Goal: Task Accomplishment & Management: Manage account settings

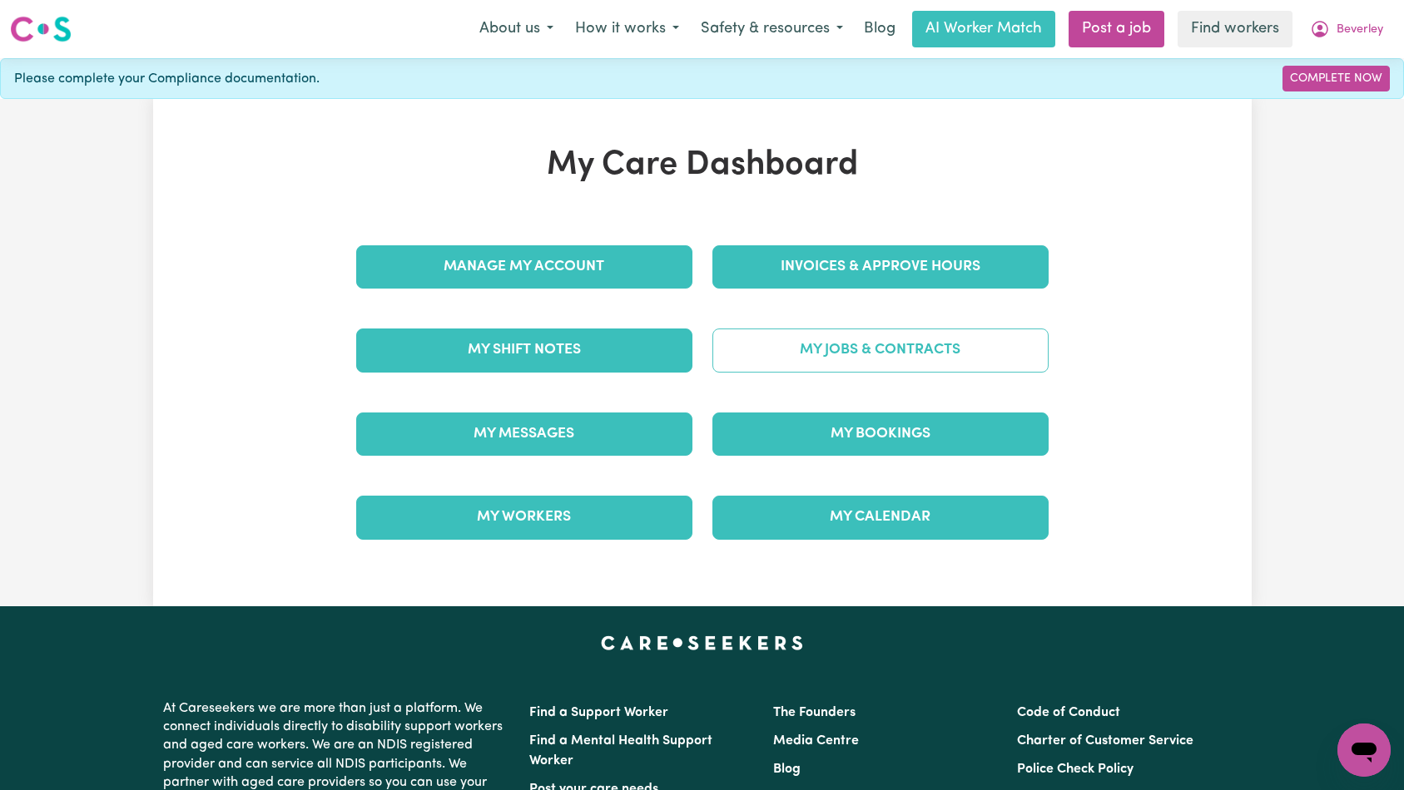
click at [825, 353] on link "My Jobs & Contracts" at bounding box center [880, 350] width 336 height 43
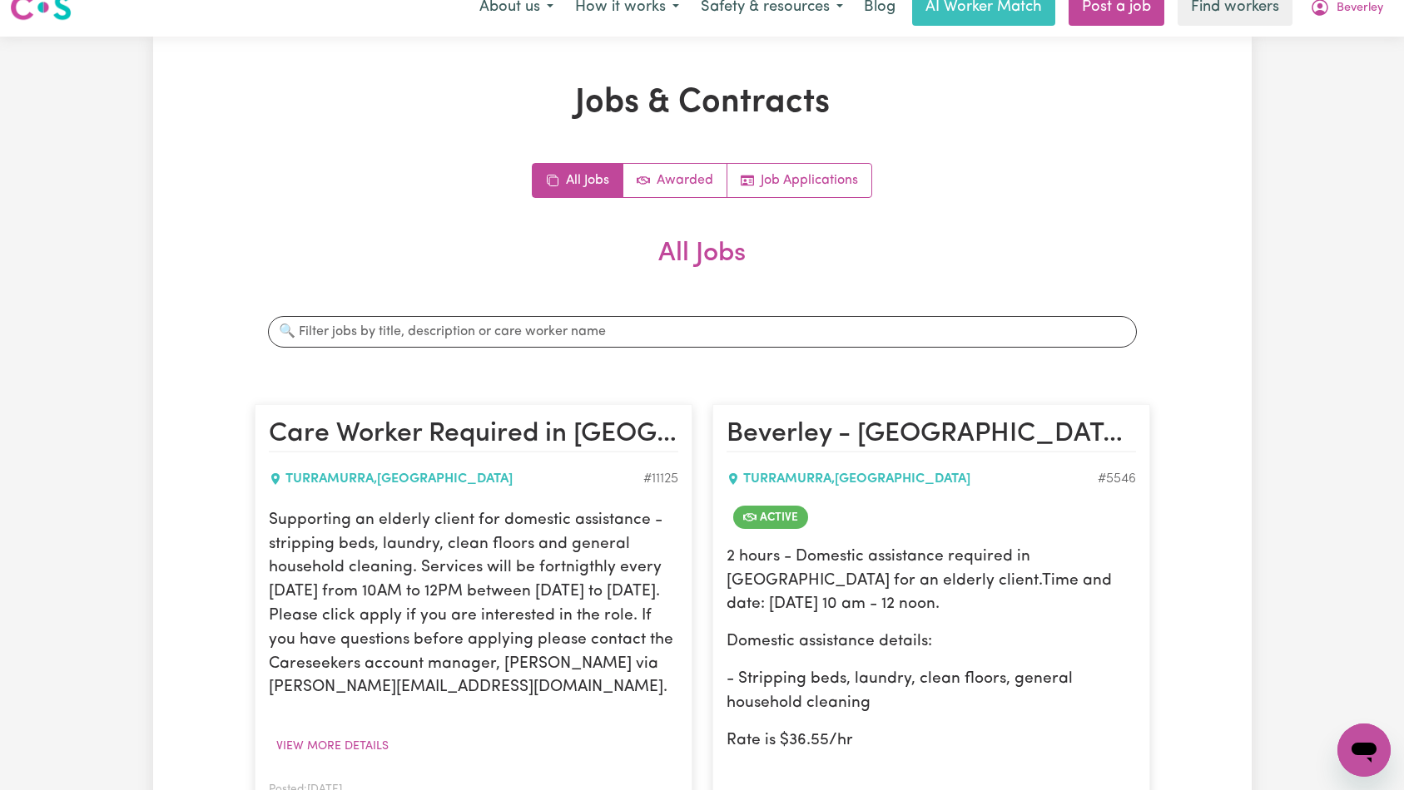
scroll to position [278, 0]
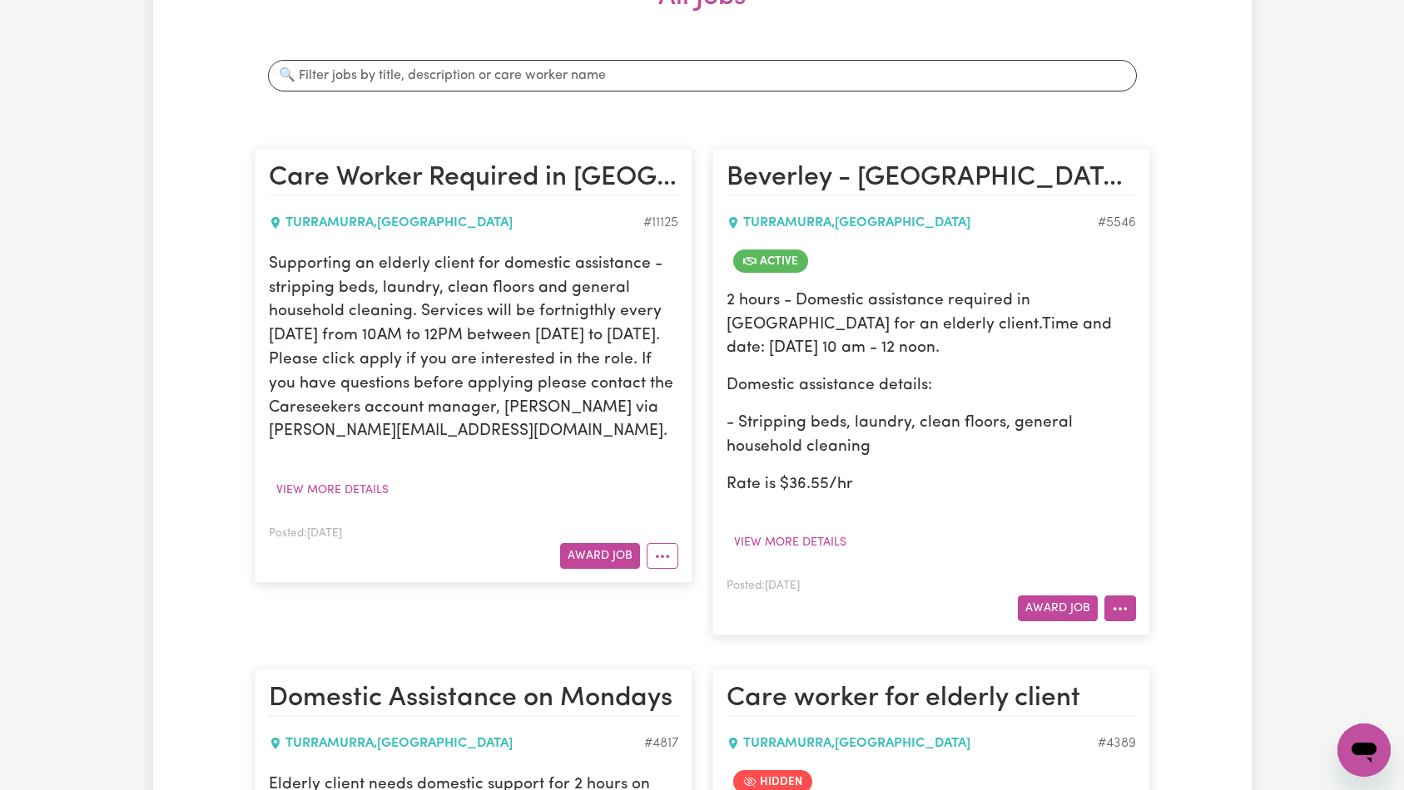
click at [1118, 611] on button "More options" at bounding box center [1120, 609] width 32 height 26
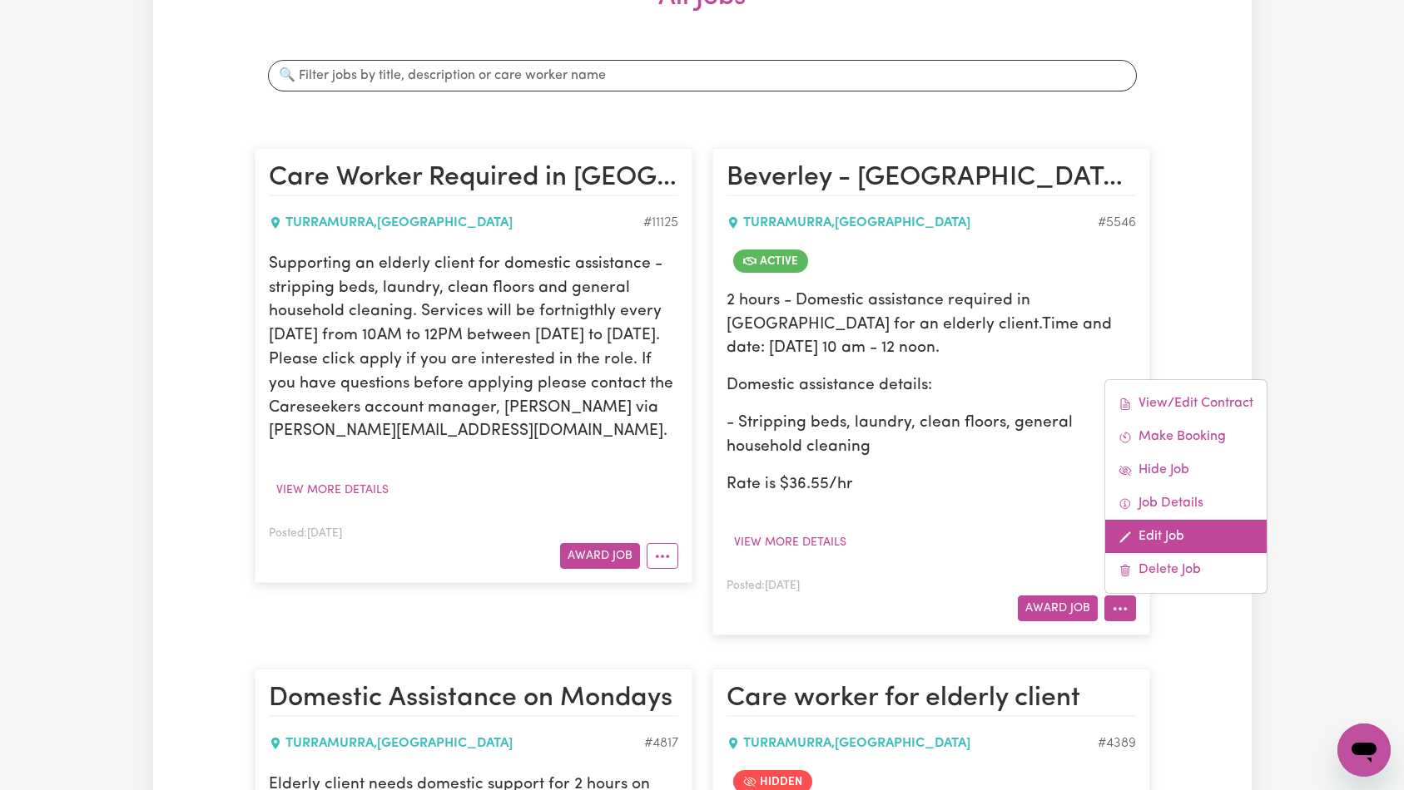
click at [1182, 533] on link "Edit Job" at bounding box center [1185, 536] width 161 height 33
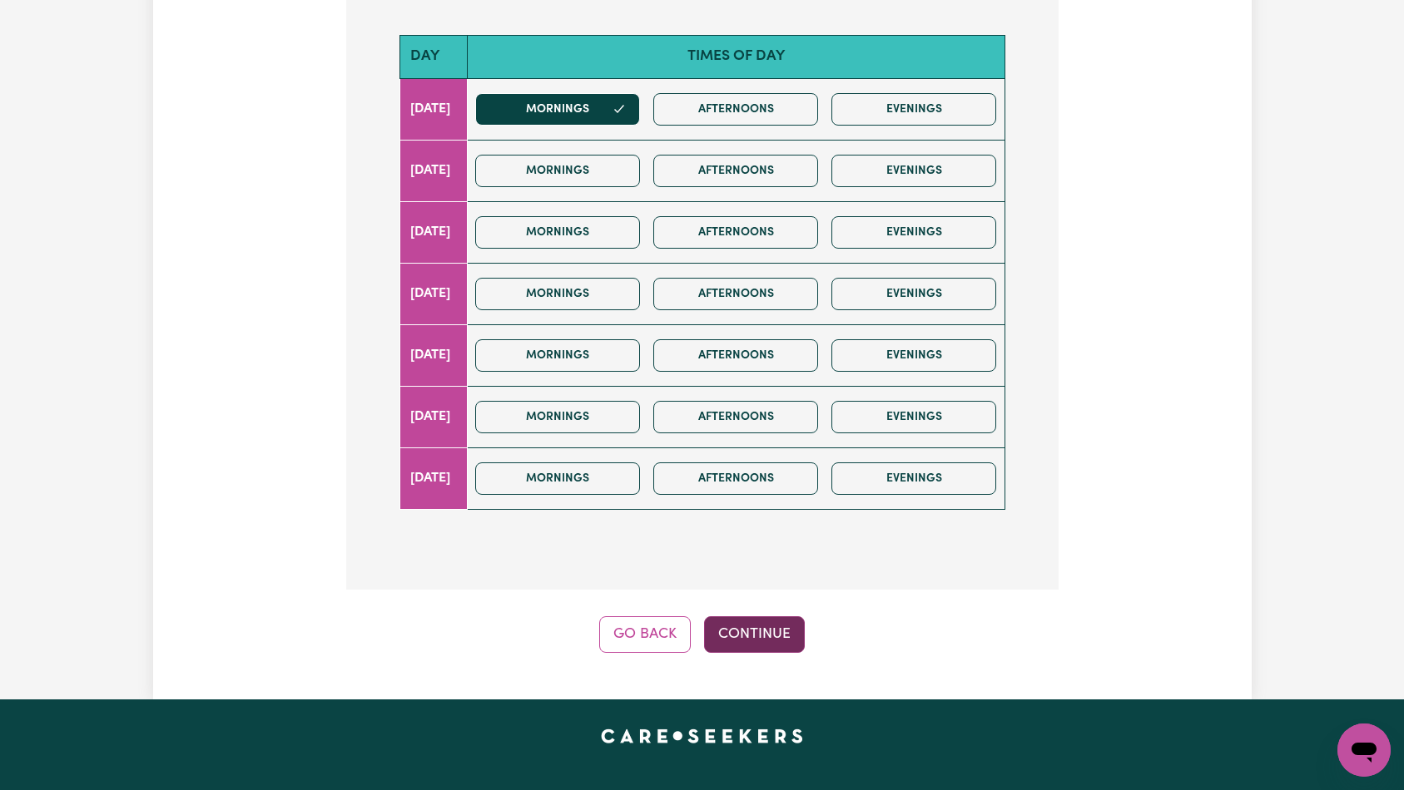
click at [790, 635] on button "Continue" at bounding box center [754, 635] width 101 height 37
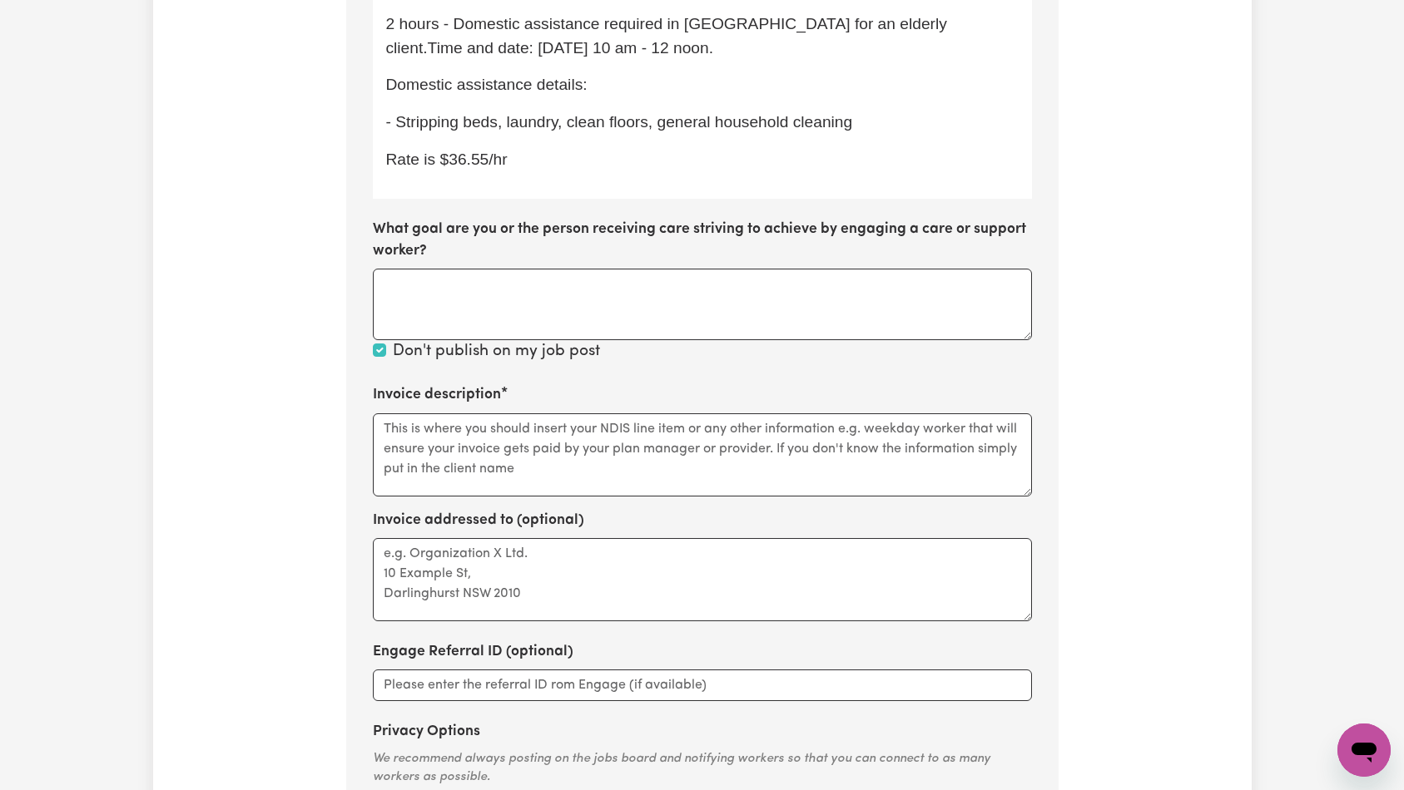
scroll to position [671, 0]
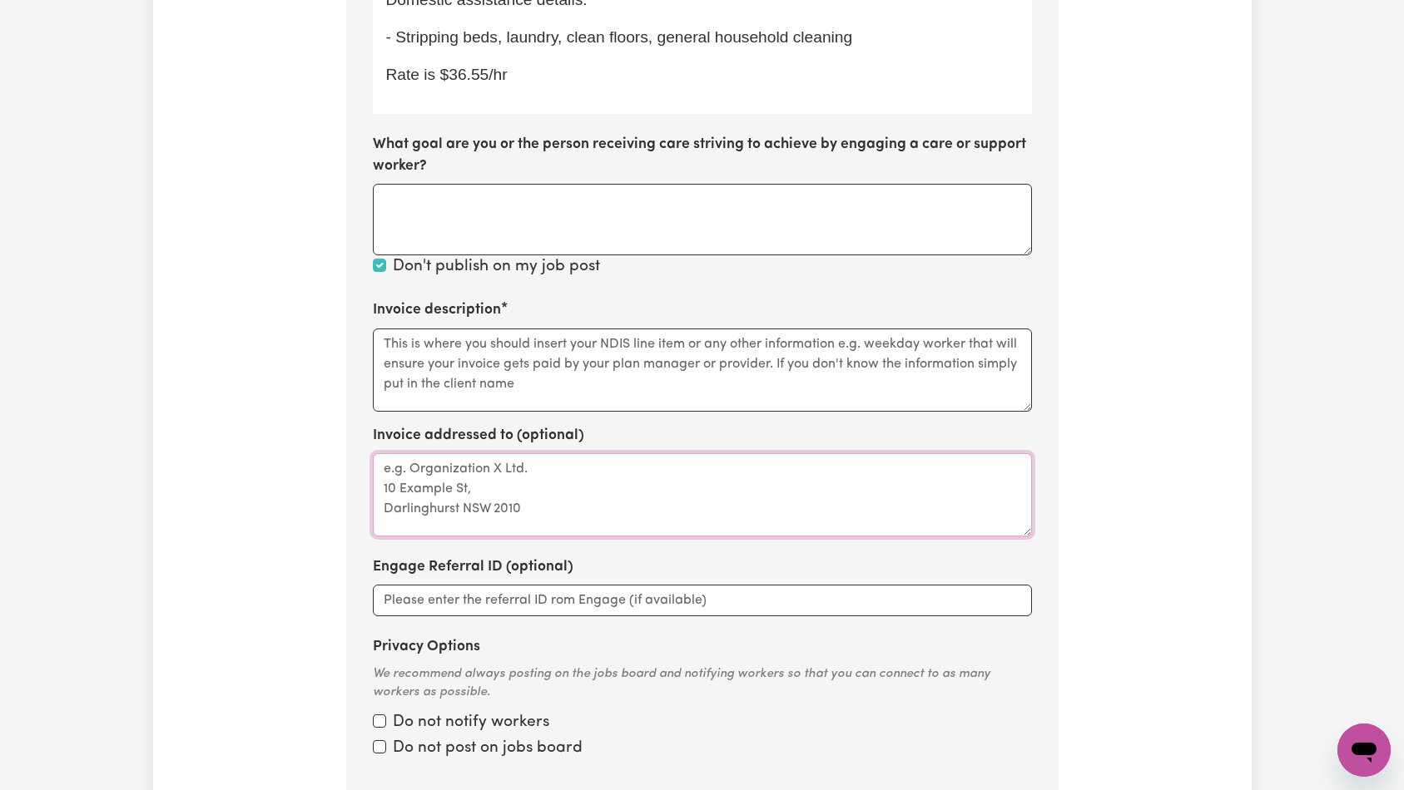
click at [685, 471] on textarea "Invoice addressed to (optional)" at bounding box center [702, 494] width 659 height 83
click at [675, 365] on textarea "Invoice description" at bounding box center [702, 370] width 659 height 83
paste textarea "Domestic support and Social Support"
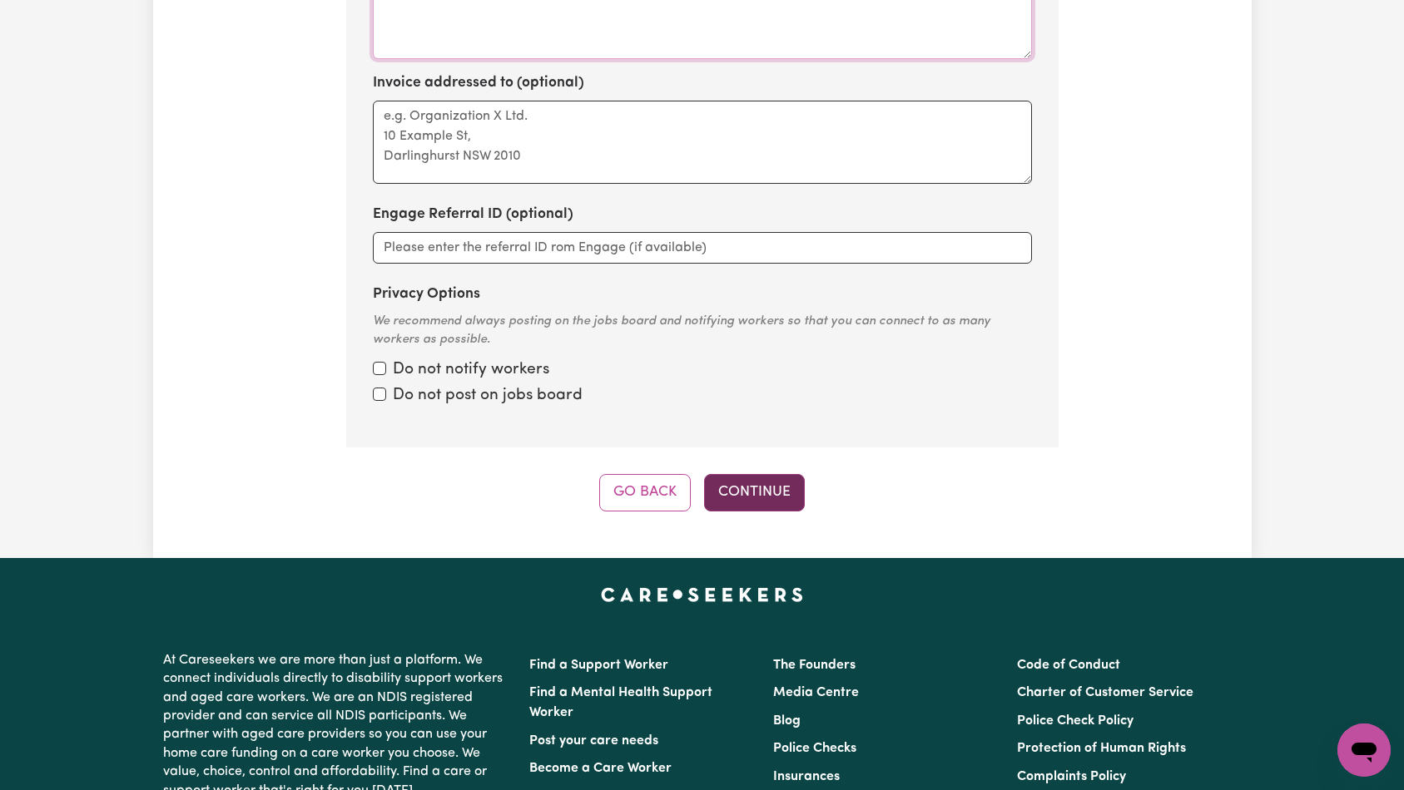
type textarea "Domestic support and Social Support"
click at [778, 508] on button "Continue" at bounding box center [754, 492] width 101 height 37
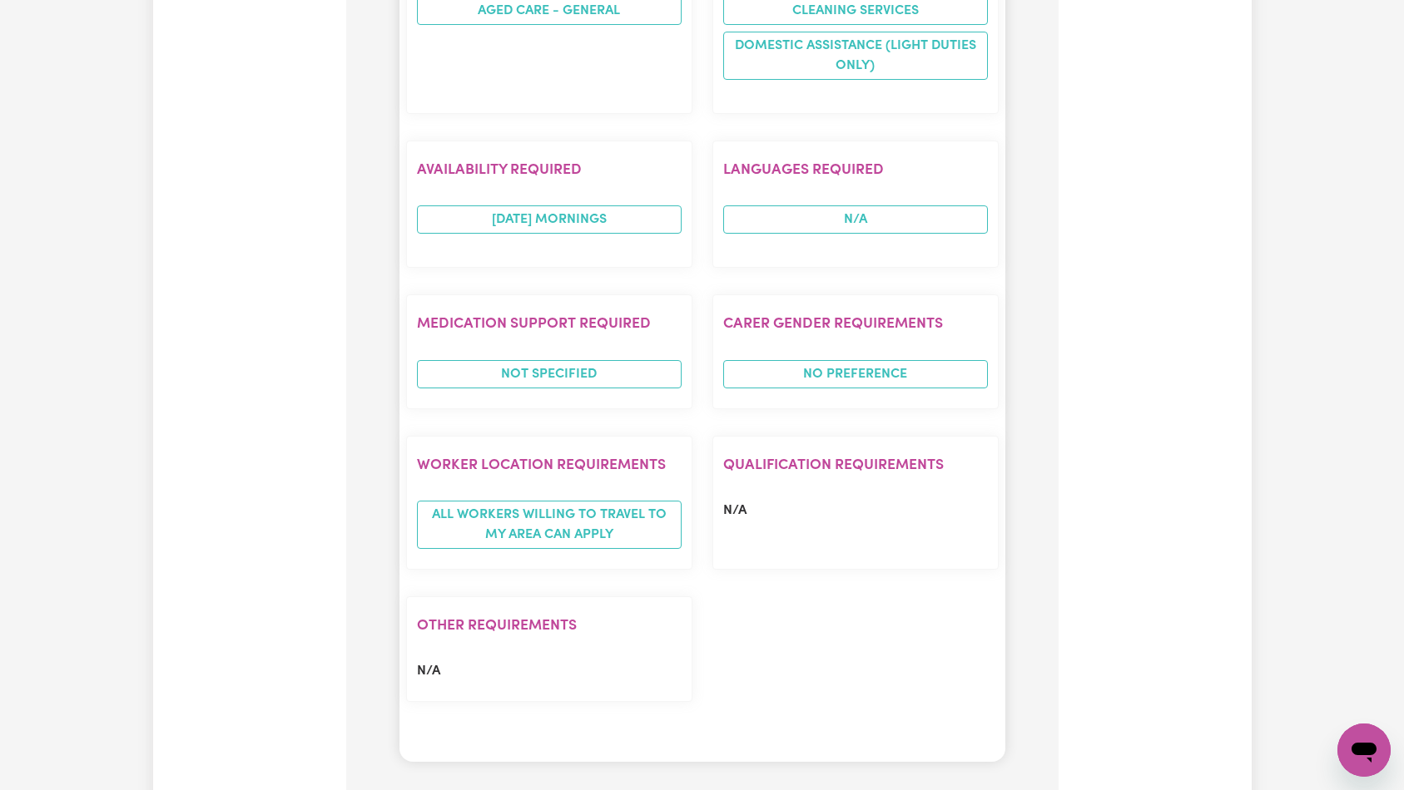
scroll to position [1460, 0]
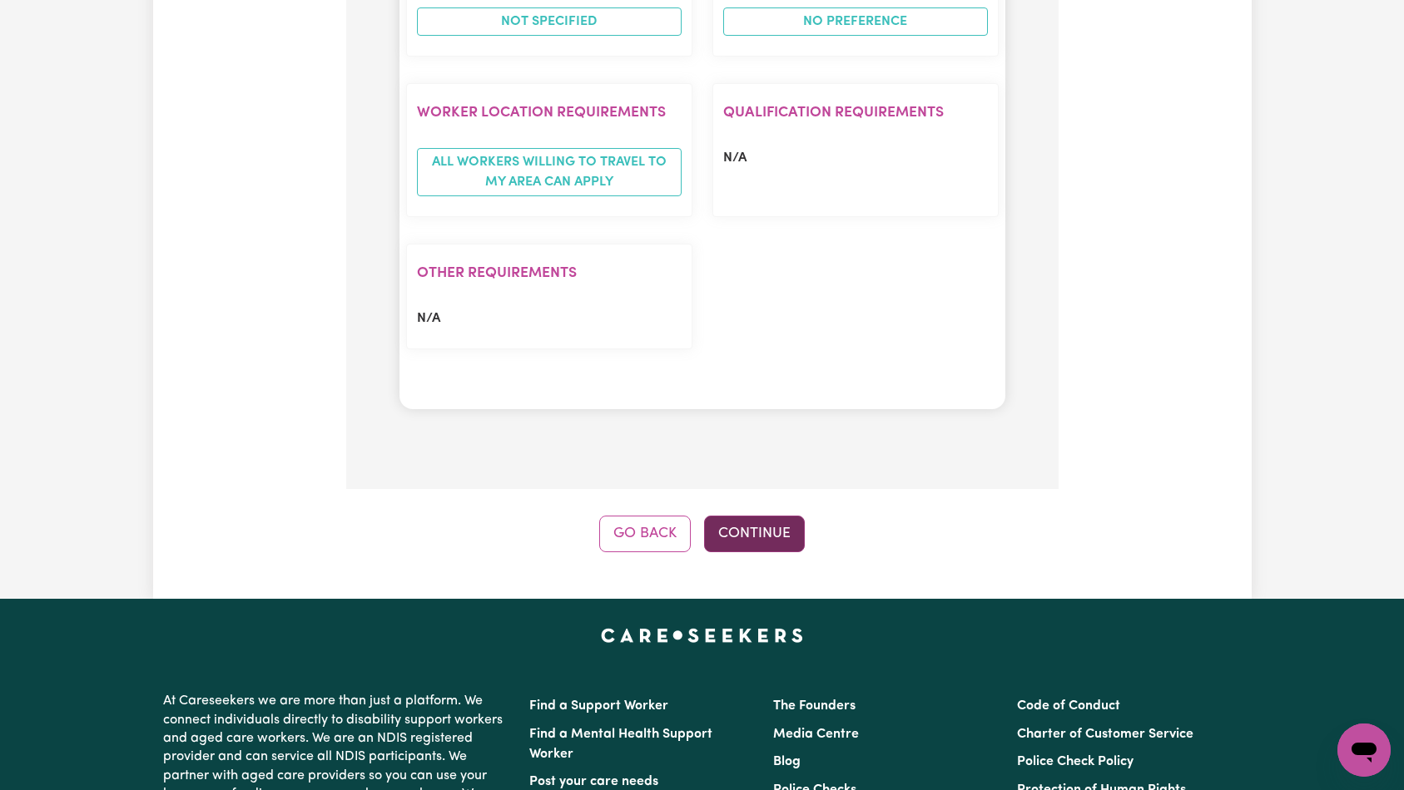
click at [786, 516] on button "Continue" at bounding box center [754, 534] width 101 height 37
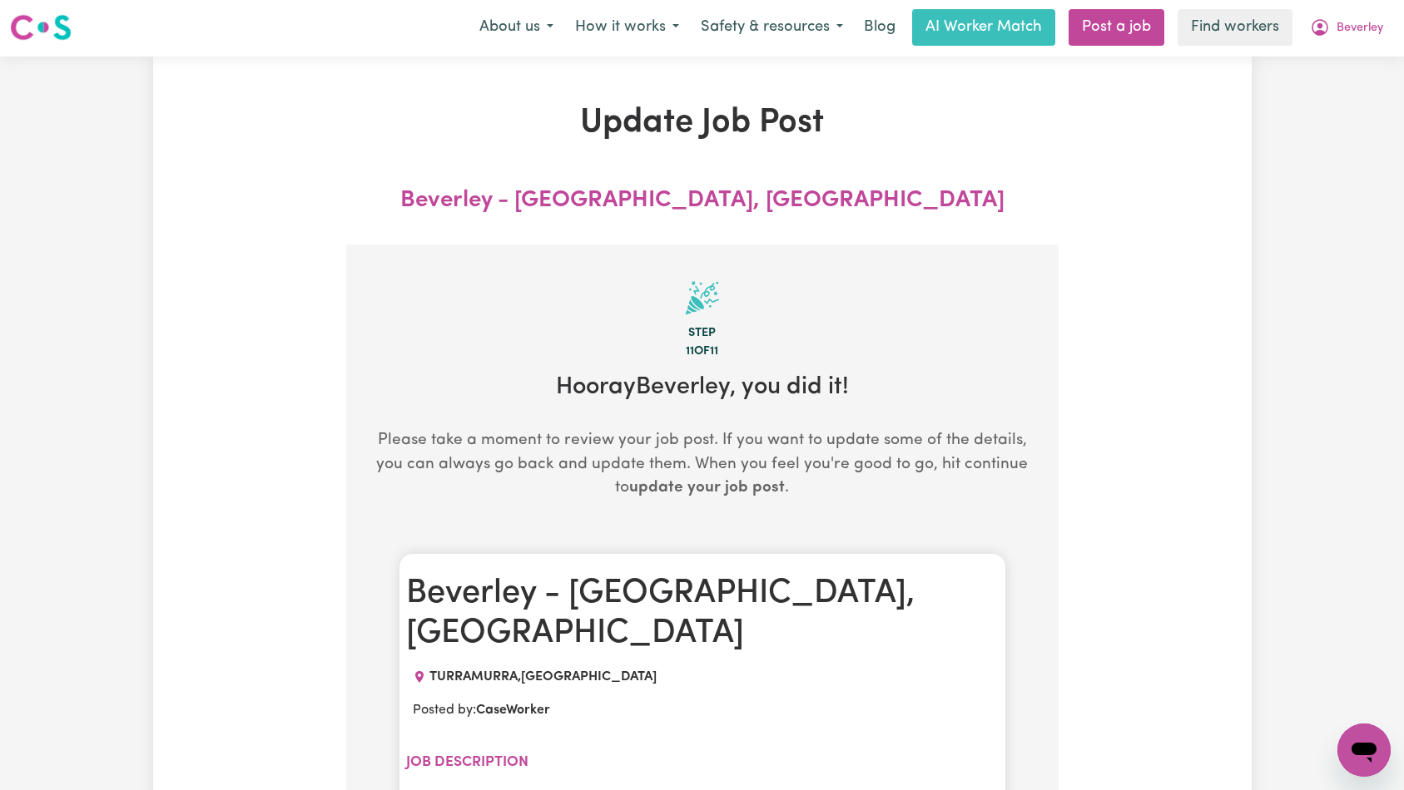
scroll to position [0, 0]
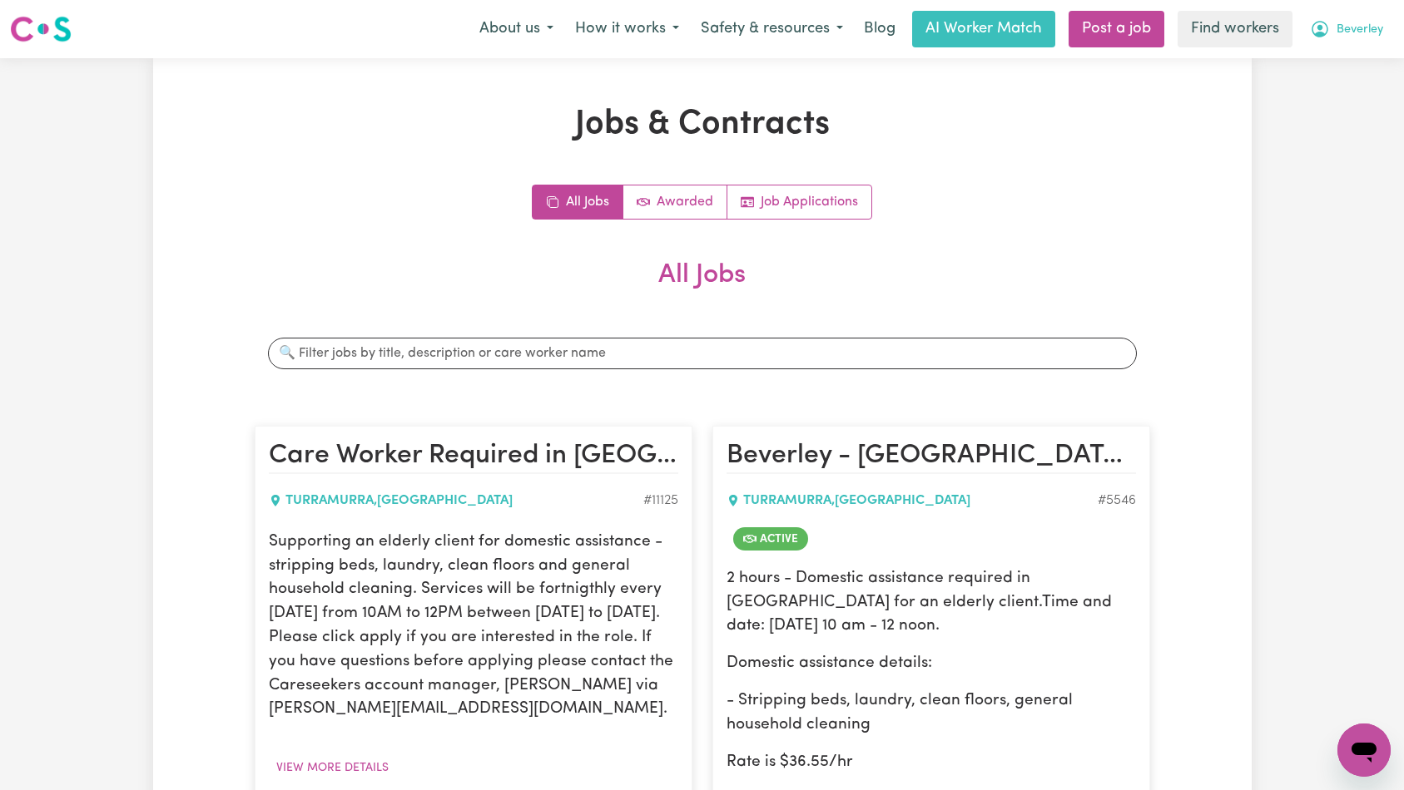
click at [1350, 35] on span "Beverley" at bounding box center [1359, 30] width 47 height 18
click at [1345, 77] on link "My Dashboard" at bounding box center [1326, 65] width 131 height 32
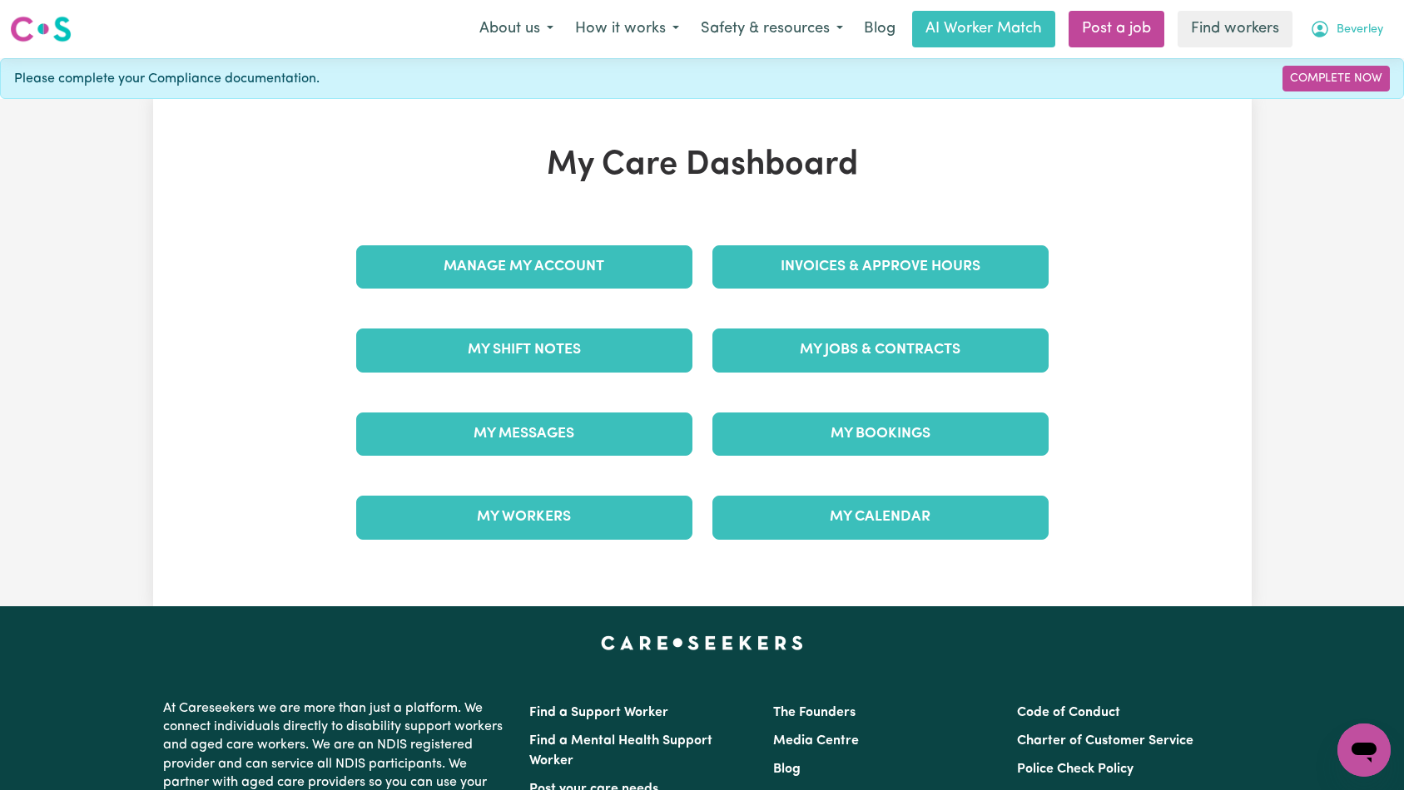
click at [1375, 27] on span "Beverley" at bounding box center [1359, 30] width 47 height 18
click at [1340, 92] on link "Logout" at bounding box center [1326, 96] width 131 height 32
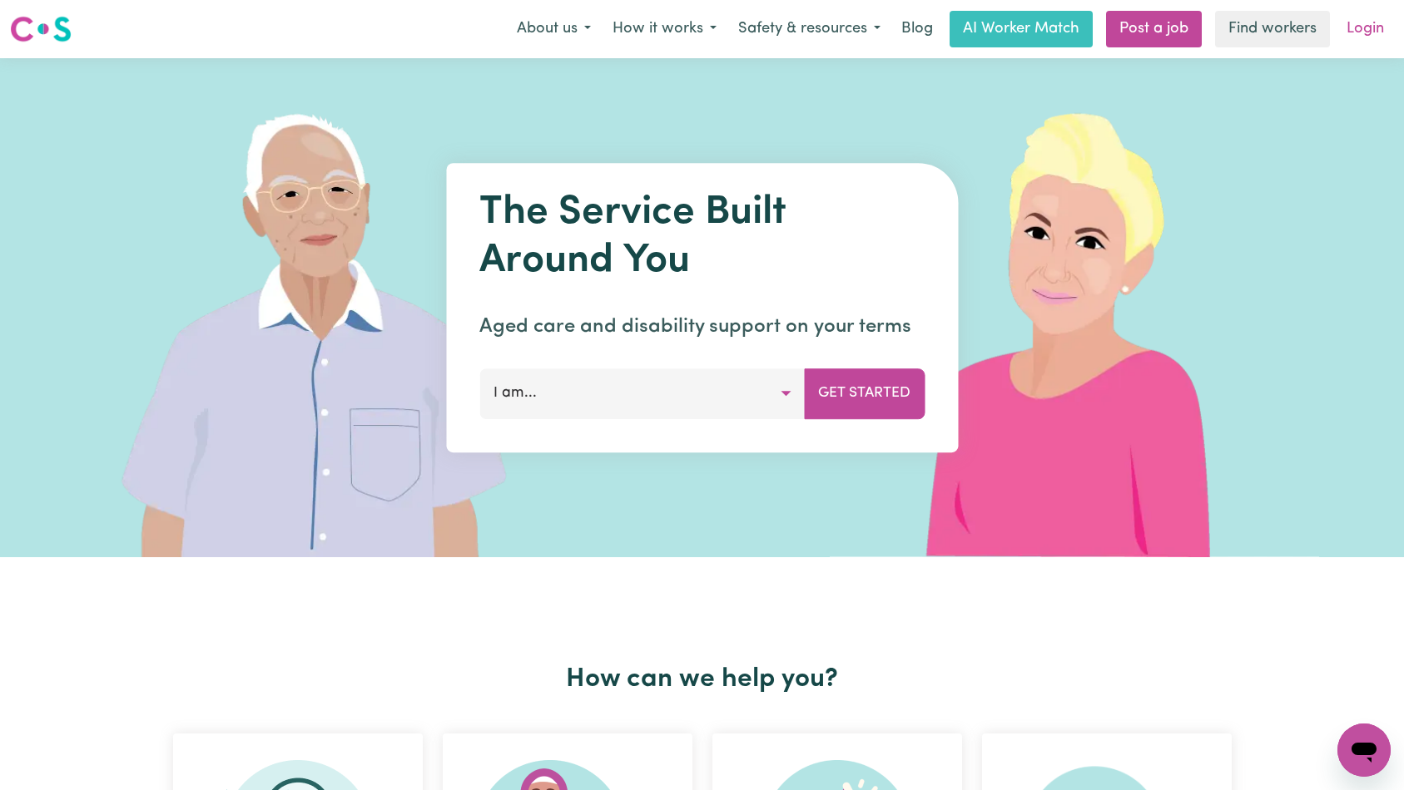
click at [1370, 32] on link "Login" at bounding box center [1364, 29] width 57 height 37
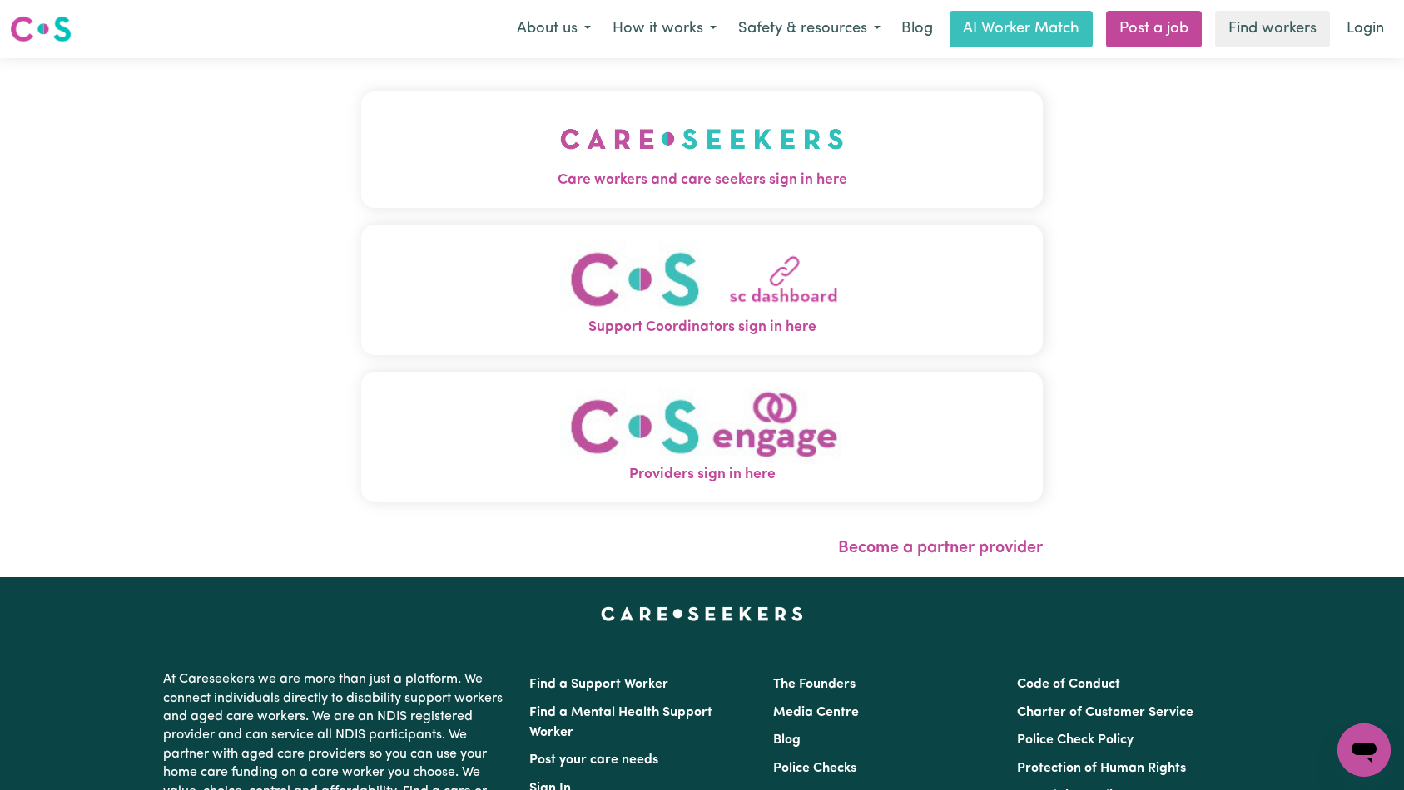
click at [560, 158] on img "Care workers and care seekers sign in here" at bounding box center [702, 139] width 284 height 62
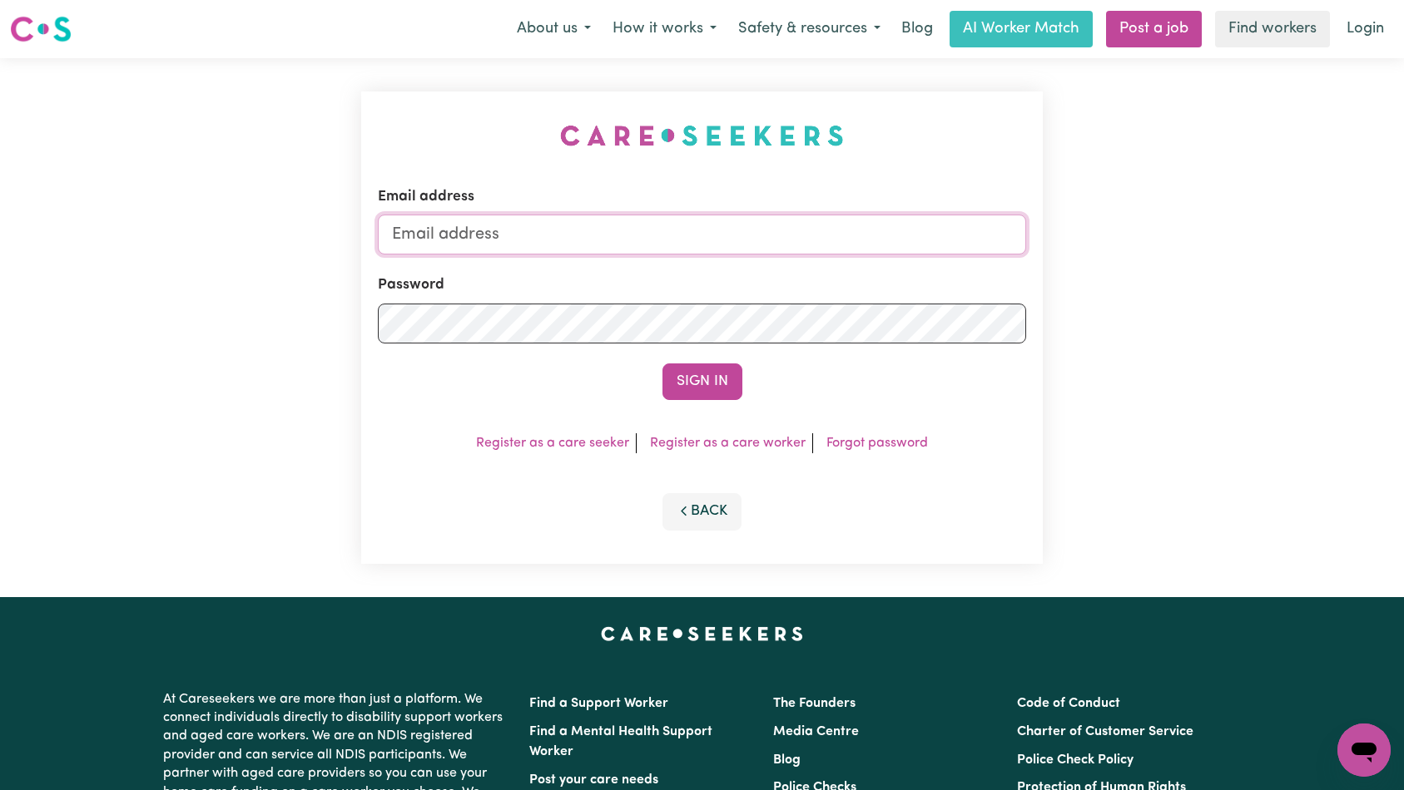
click at [755, 238] on input "Email address" at bounding box center [702, 235] width 649 height 40
type input "[EMAIL_ADDRESS][DOMAIN_NAME]"
click at [701, 374] on button "Sign In" at bounding box center [702, 382] width 80 height 37
